Goal: Find specific page/section: Find specific page/section

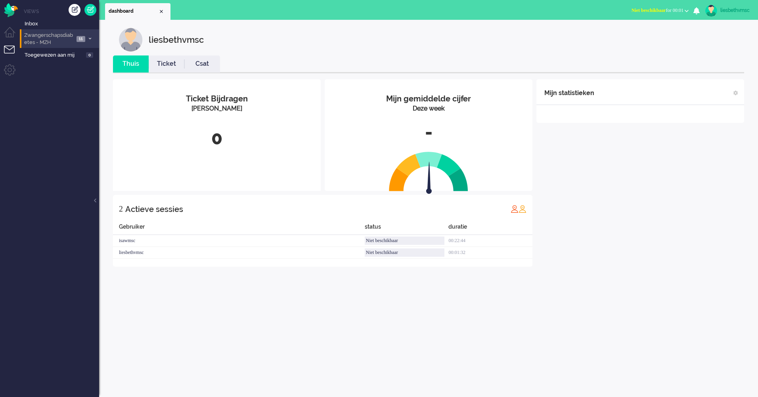
click at [55, 40] on span "Zwangerschapsdiabetes - MZH" at bounding box center [48, 39] width 51 height 15
click at [63, 38] on span "Zwangerschapsdiabetes - MZH" at bounding box center [48, 39] width 51 height 15
click at [52, 37] on span "Zwangerschapsdiabetes - MZH" at bounding box center [48, 39] width 51 height 15
